Goal: Task Accomplishment & Management: Use online tool/utility

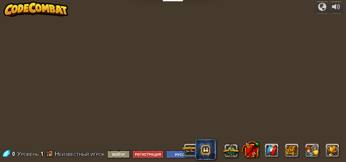
select select "ru"
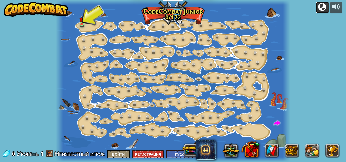
click at [323, 7] on div at bounding box center [322, 7] width 8 height 8
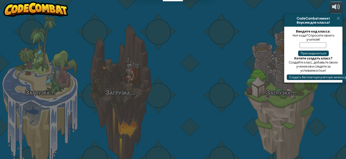
select select "ru"
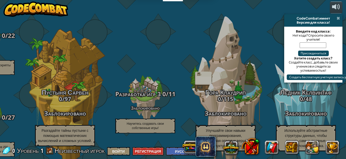
click at [339, 17] on span at bounding box center [338, 18] width 3 height 4
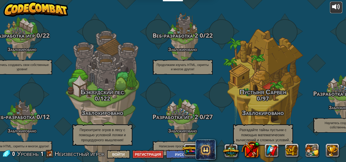
click at [335, 8] on div at bounding box center [336, 7] width 8 height 8
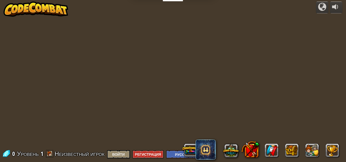
select select "ru"
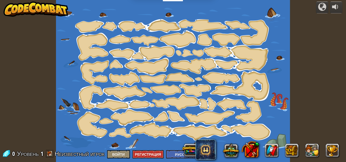
select select "ru"
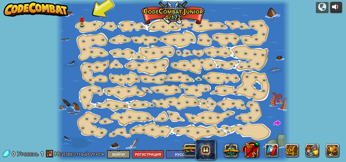
click at [337, 7] on div at bounding box center [336, 7] width 8 height 8
click at [335, 8] on div at bounding box center [336, 7] width 8 height 8
click at [332, 8] on button at bounding box center [336, 8] width 13 height 12
click at [334, 8] on div at bounding box center [336, 7] width 8 height 8
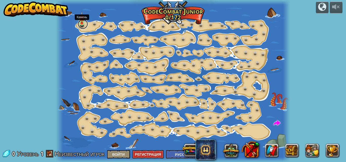
click at [81, 25] on link at bounding box center [83, 24] width 10 height 10
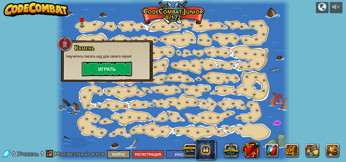
click at [104, 70] on button "Играть" at bounding box center [107, 69] width 51 height 15
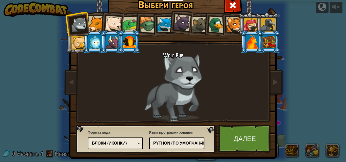
click at [125, 25] on div at bounding box center [131, 25] width 16 height 16
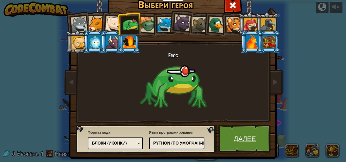
click at [238, 137] on link "Далее" at bounding box center [244, 139] width 53 height 28
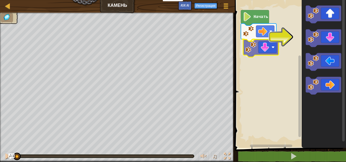
click at [271, 48] on div "Начать" at bounding box center [289, 72] width 113 height 151
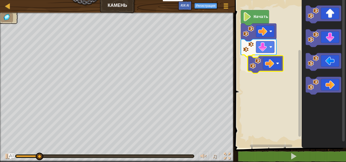
click at [272, 69] on div "Начать" at bounding box center [289, 72] width 113 height 151
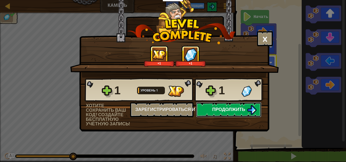
click at [230, 109] on span "Продолжить" at bounding box center [228, 109] width 33 height 6
